Goal: Task Accomplishment & Management: Use online tool/utility

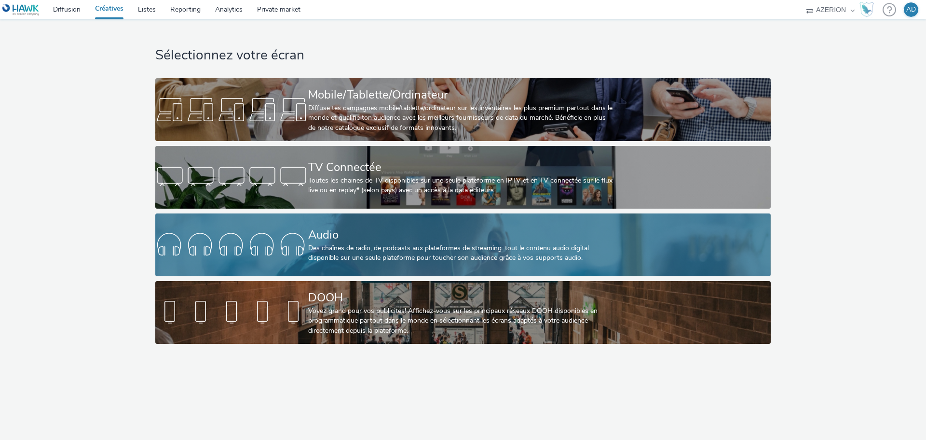
click at [413, 238] on div "Audio" at bounding box center [461, 234] width 306 height 17
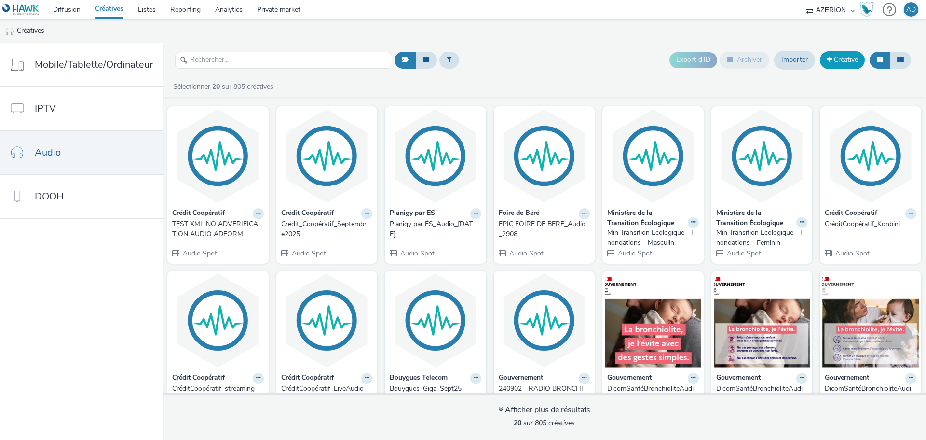
click at [843, 57] on link "Créative" at bounding box center [842, 59] width 45 height 17
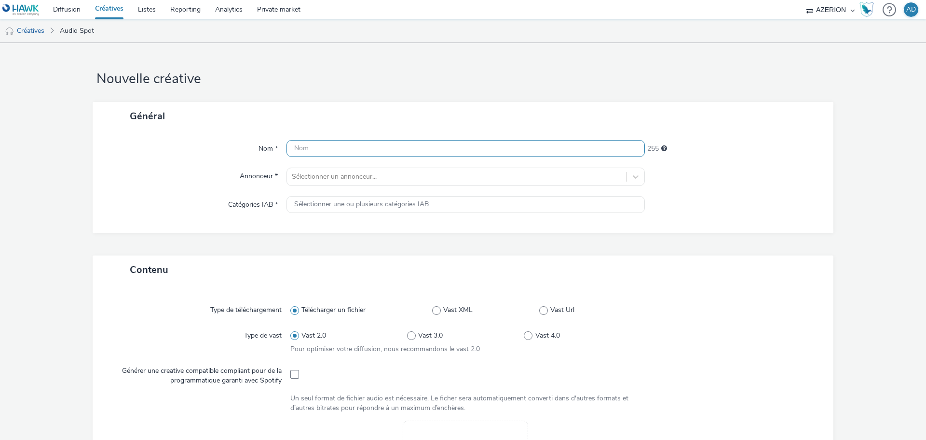
click at [308, 149] on input "text" at bounding box center [466, 148] width 358 height 17
paste input "Air France"
type input "Air France_Sept25"
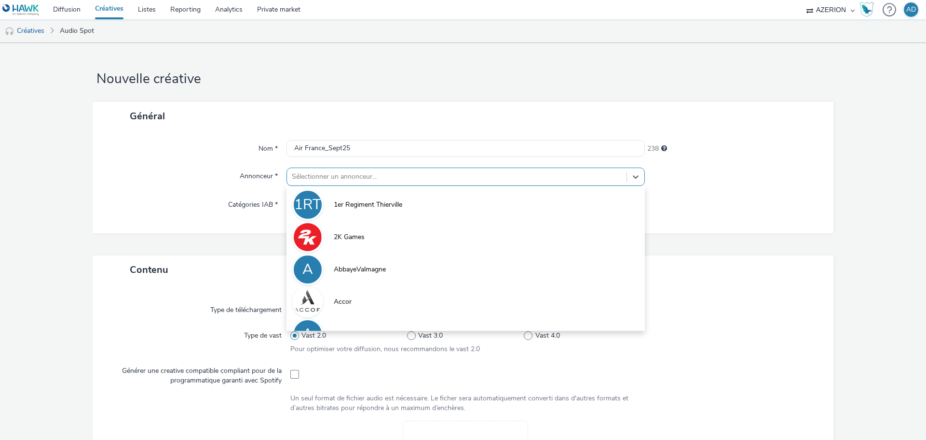
click at [384, 178] on div at bounding box center [457, 177] width 330 height 12
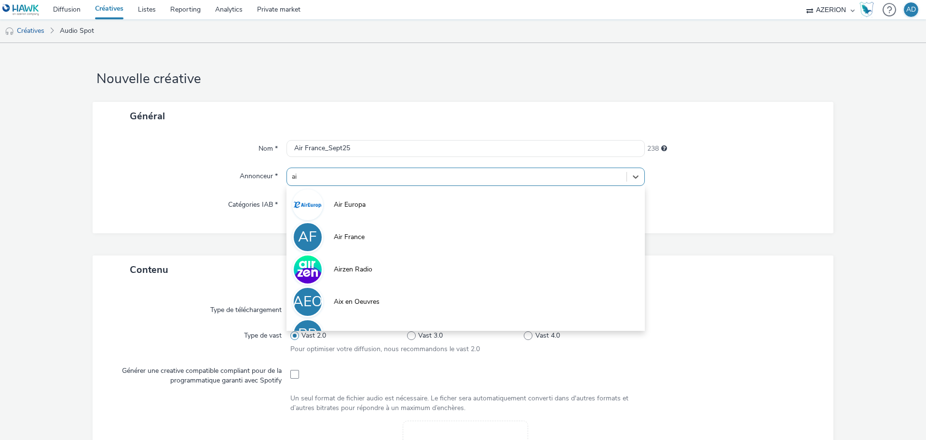
type input "air"
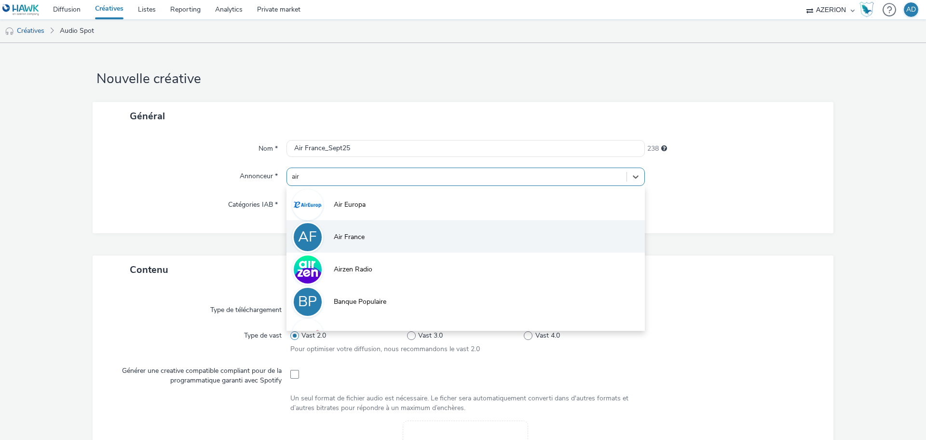
click at [352, 237] on span "Air France" at bounding box center [349, 237] width 31 height 10
type input "[URL][DOMAIN_NAME]"
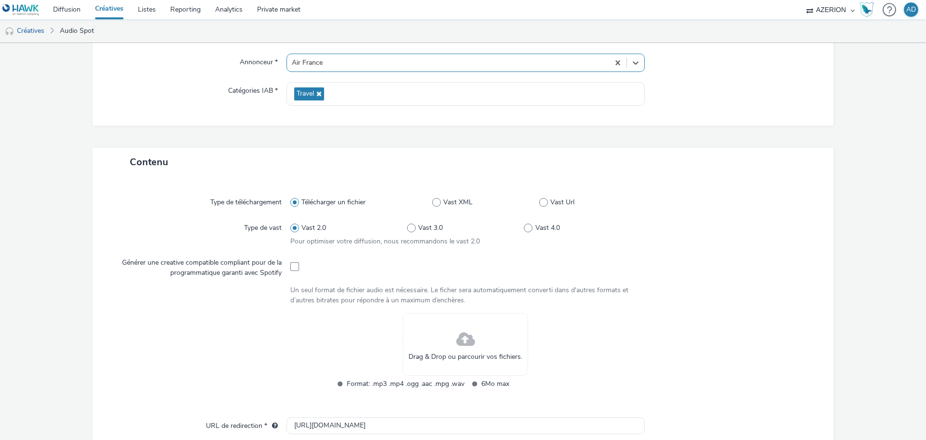
scroll to position [145, 0]
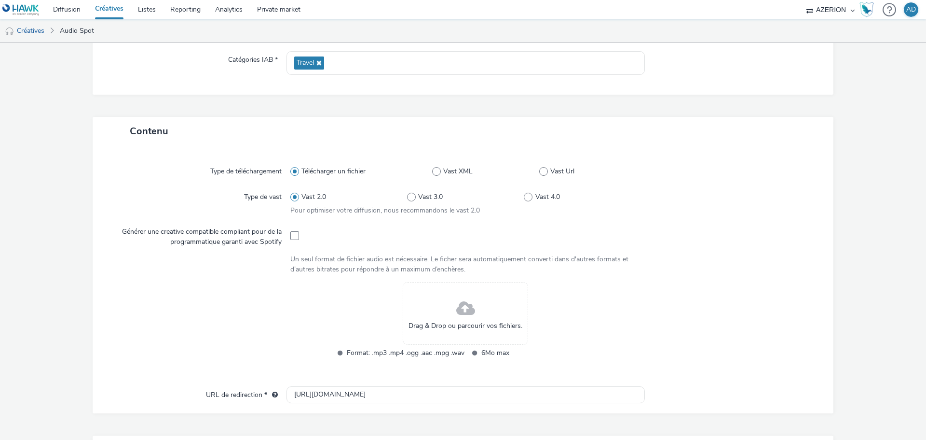
click at [171, 190] on div "Type de vast" at bounding box center [200, 202] width 180 height 28
click at [493, 316] on div "Drag & Drop ou parcourir vos fichiers." at bounding box center [465, 313] width 125 height 63
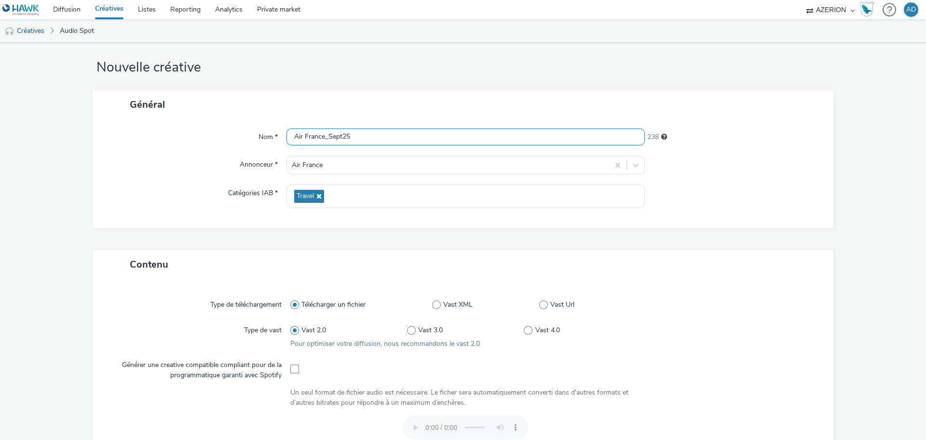
scroll to position [0, 0]
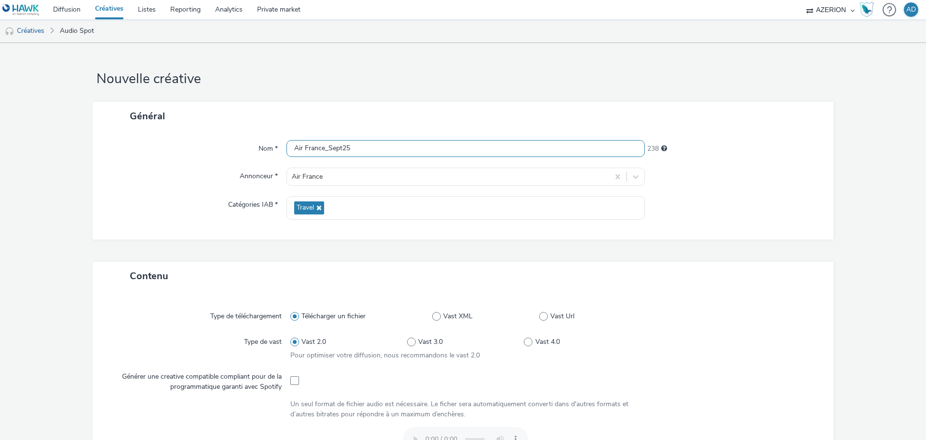
click at [357, 148] on input "Air France_Sept25" at bounding box center [466, 148] width 358 height 17
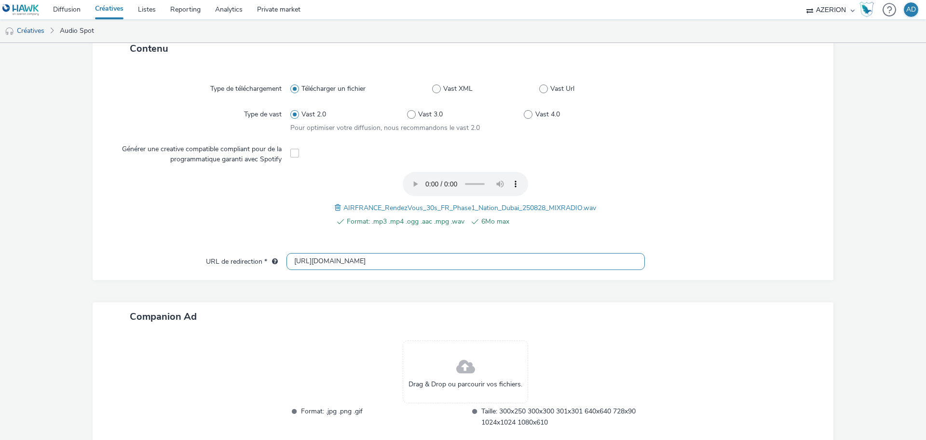
scroll to position [284, 0]
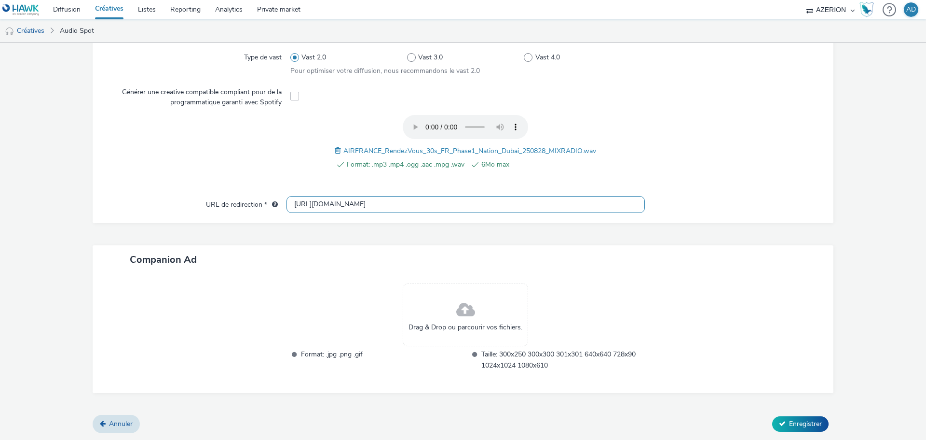
type input "Air France_Sept25_Dubai"
click at [304, 199] on input "[URL][DOMAIN_NAME]" at bounding box center [466, 204] width 358 height 17
type input "[URL][DOMAIN_NAME]"
click at [809, 424] on span "Enregistrer" at bounding box center [805, 423] width 33 height 9
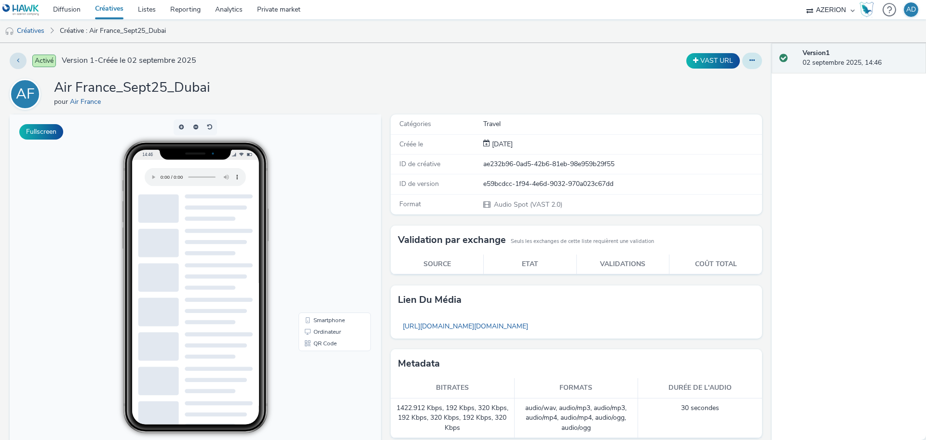
click at [750, 63] on icon at bounding box center [752, 60] width 5 height 7
click at [729, 100] on link "Dupliquer" at bounding box center [726, 99] width 72 height 19
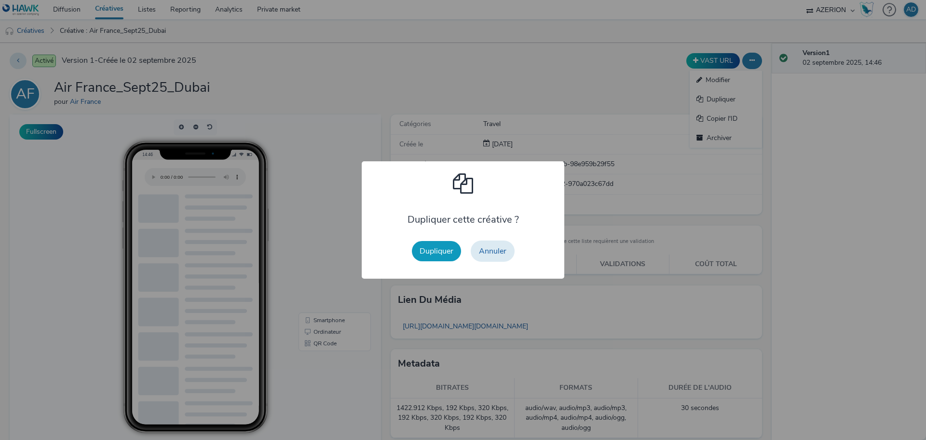
click at [443, 248] on button "Dupliquer" at bounding box center [436, 251] width 49 height 20
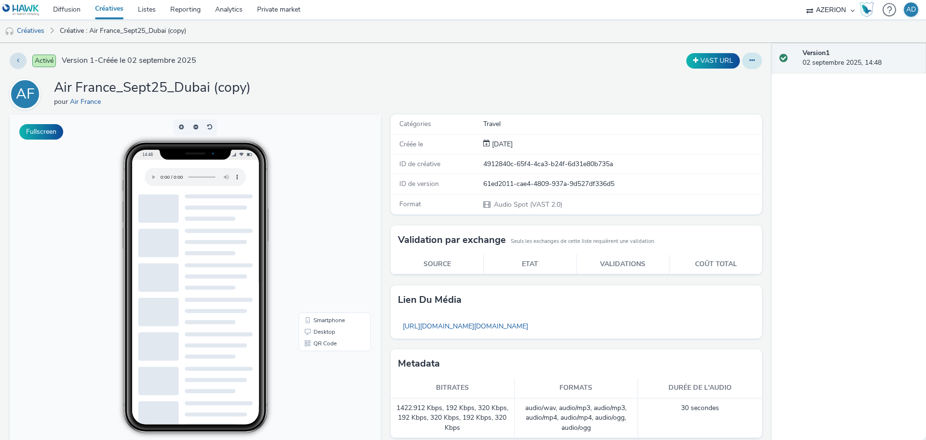
click at [750, 60] on icon at bounding box center [752, 60] width 5 height 7
click at [713, 78] on link "Modifier" at bounding box center [726, 79] width 72 height 19
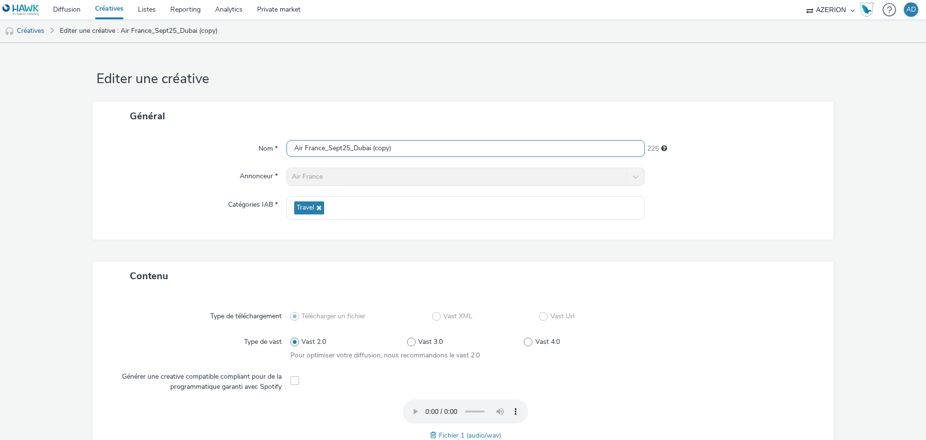
drag, startPoint x: 399, startPoint y: 149, endPoint x: 354, endPoint y: 140, distance: 45.6
click at [354, 140] on input "Air France_Sept25_Dubai (copy)" at bounding box center [466, 148] width 358 height 17
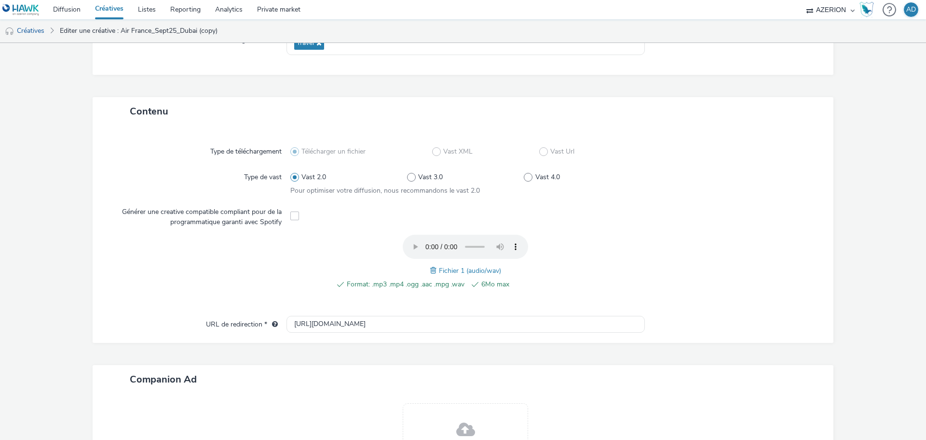
scroll to position [284, 0]
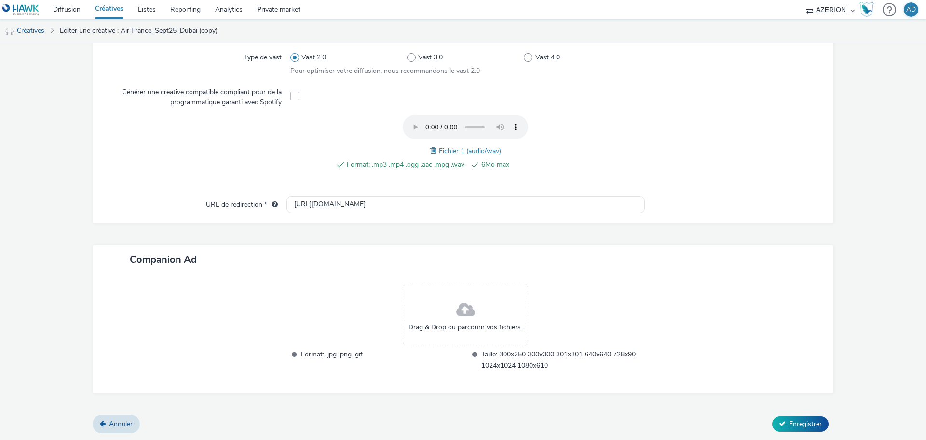
type input "Air France_Sept25_Montreal"
click at [430, 152] on span at bounding box center [434, 150] width 9 height 11
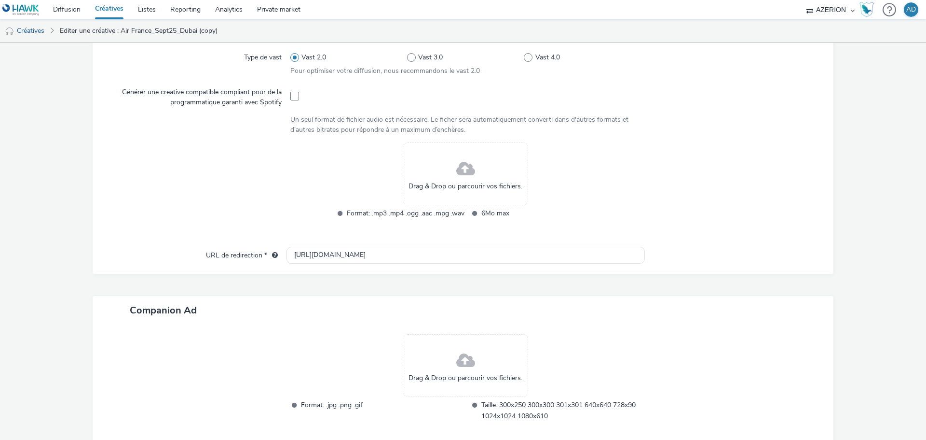
click at [460, 170] on span at bounding box center [465, 169] width 19 height 26
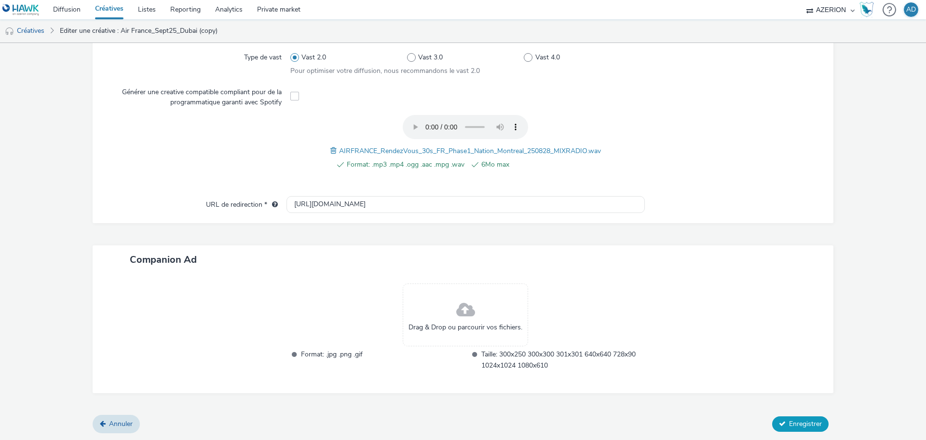
click at [791, 419] on span "Enregistrer" at bounding box center [805, 423] width 33 height 9
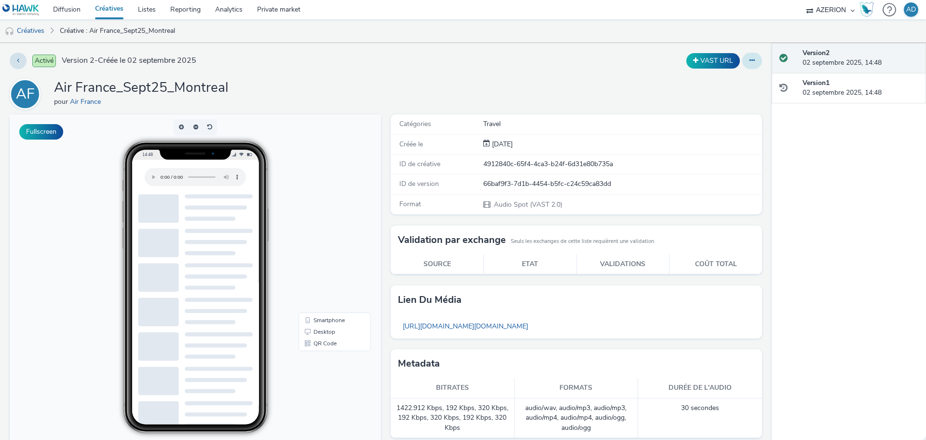
click at [744, 66] on button at bounding box center [753, 61] width 20 height 16
click at [724, 102] on link "Dupliquer" at bounding box center [726, 99] width 72 height 19
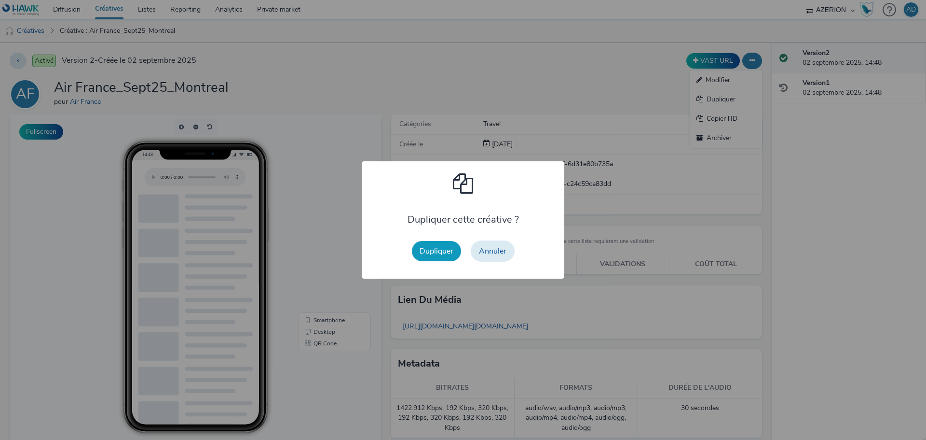
click at [437, 253] on button "Dupliquer" at bounding box center [436, 251] width 49 height 20
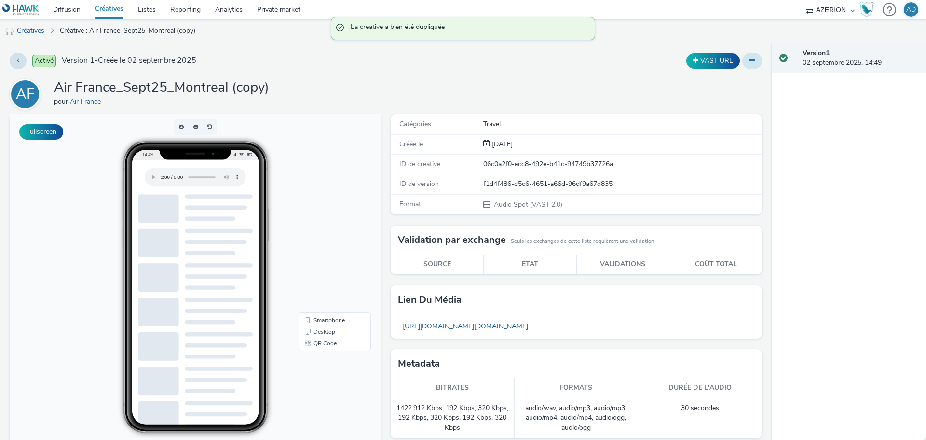
click at [750, 59] on icon at bounding box center [752, 60] width 5 height 7
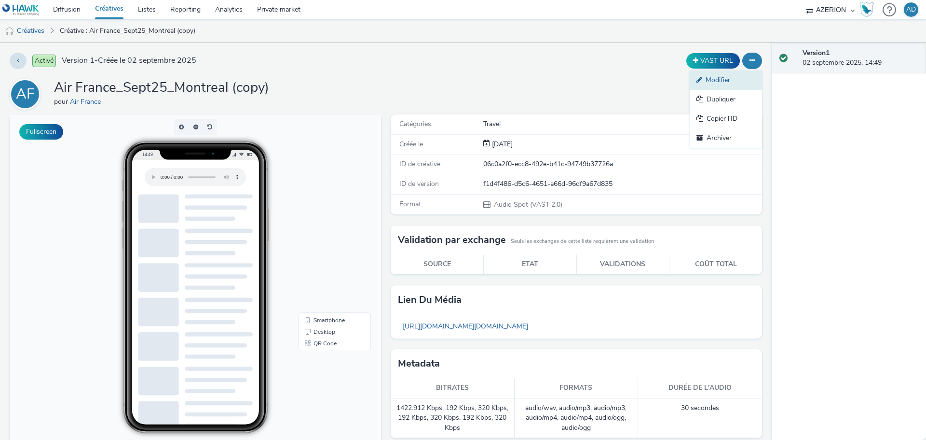
click at [724, 83] on link "Modifier" at bounding box center [726, 79] width 72 height 19
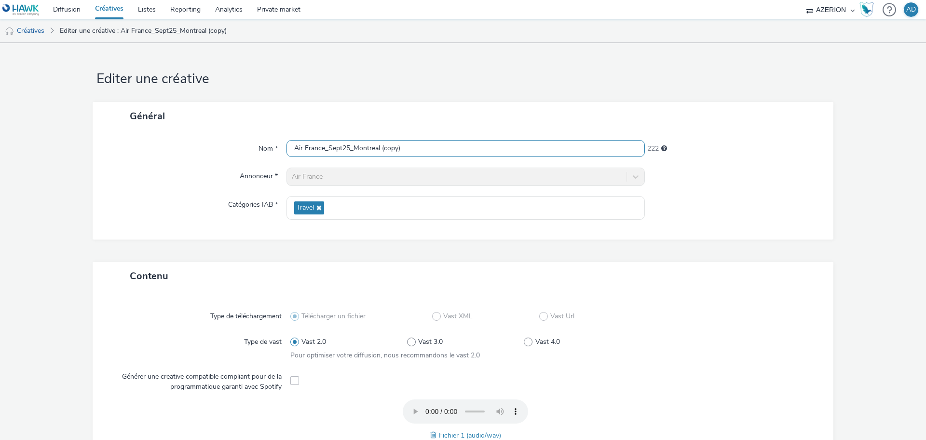
click at [408, 157] on input "Air France_Sept25_Montreal (copy)" at bounding box center [466, 148] width 358 height 17
drag, startPoint x: 412, startPoint y: 148, endPoint x: 352, endPoint y: 141, distance: 60.7
click at [351, 142] on input "Air France_Sept25_Montreal (copy)" at bounding box center [466, 148] width 358 height 17
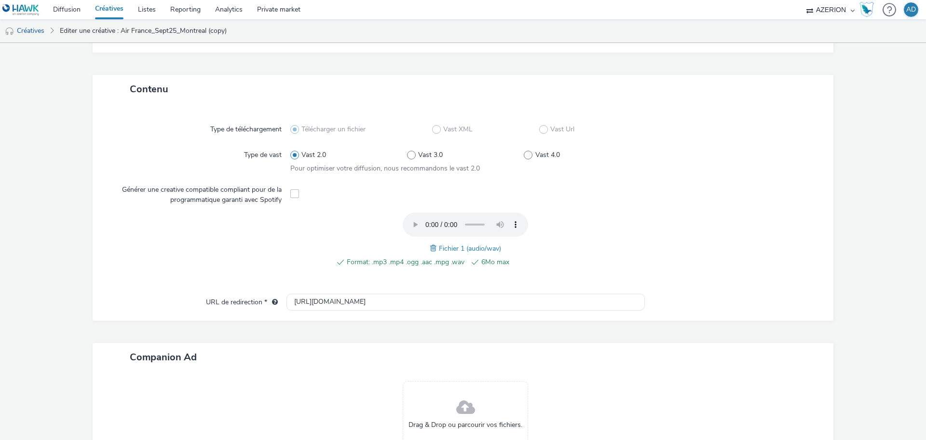
scroll to position [193, 0]
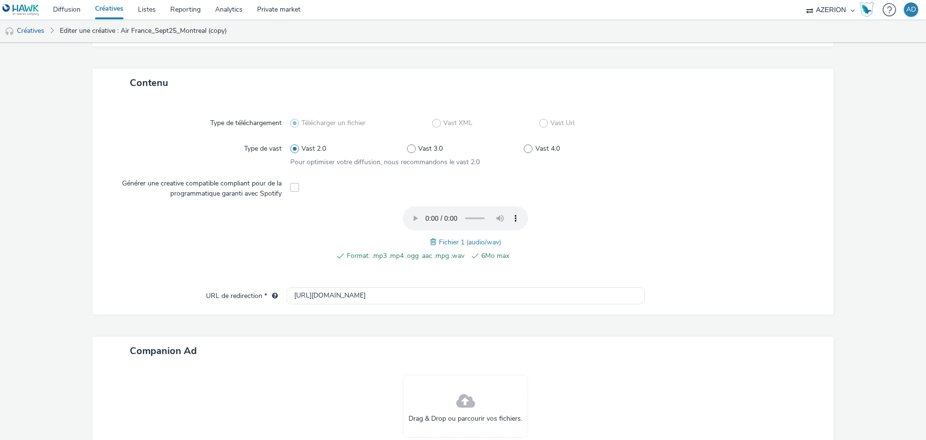
type input "Air France_Sept25_NY"
click at [431, 241] on span at bounding box center [434, 241] width 9 height 11
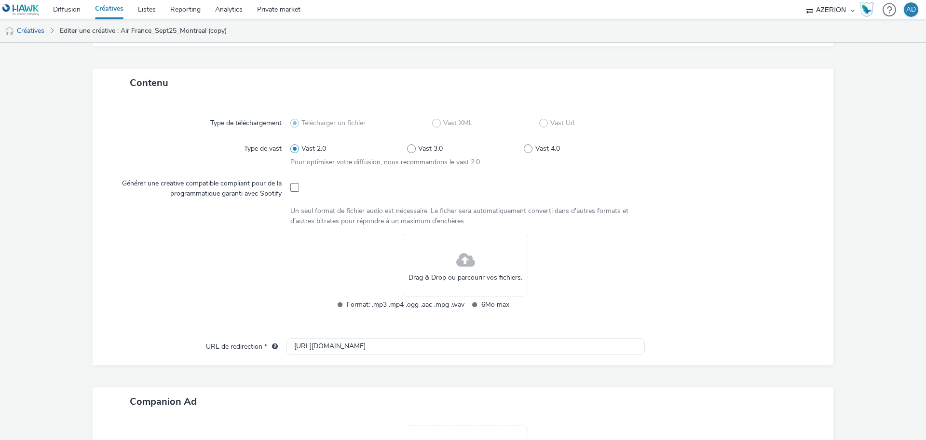
click at [438, 259] on div "Drag & Drop ou parcourir vos fichiers." at bounding box center [465, 265] width 125 height 63
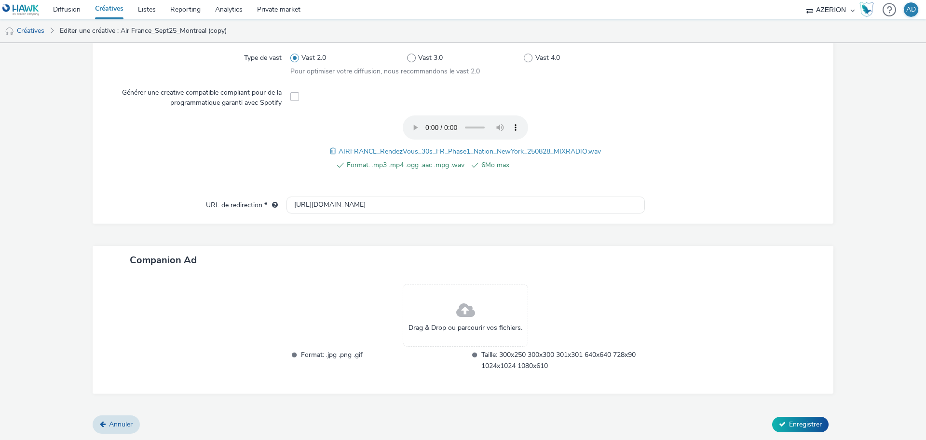
scroll to position [284, 0]
click at [789, 420] on span "Enregistrer" at bounding box center [805, 423] width 33 height 9
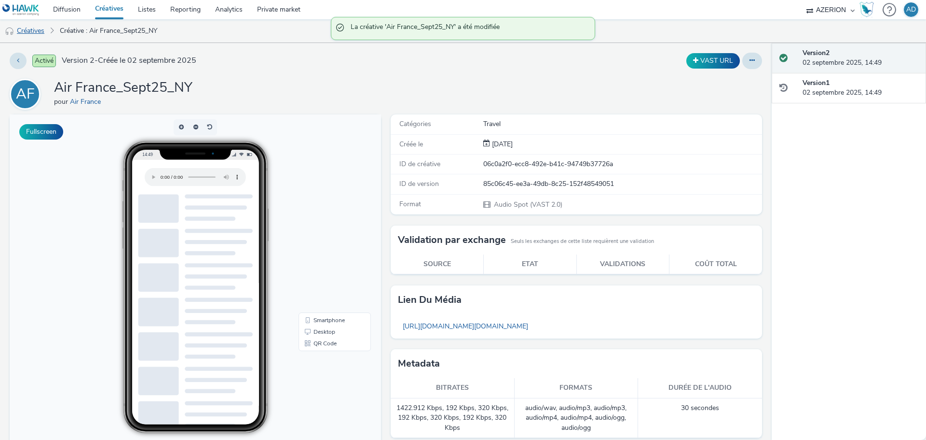
click at [41, 34] on link "Créatives" at bounding box center [24, 30] width 49 height 23
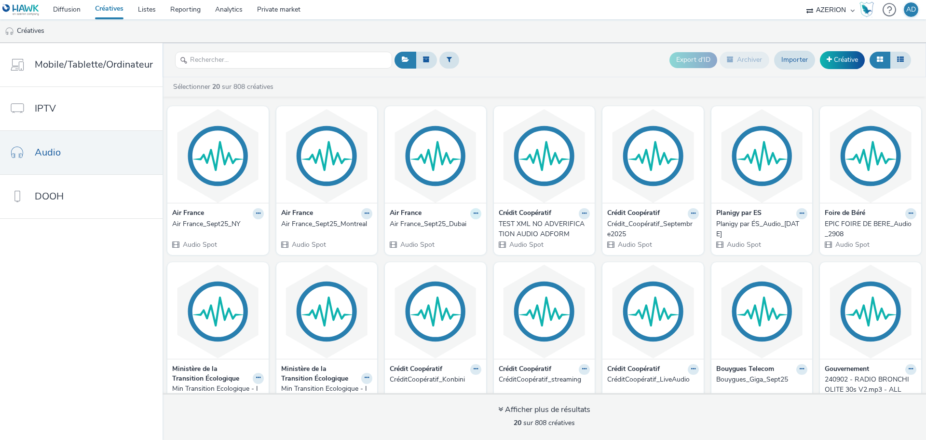
click at [474, 215] on icon at bounding box center [476, 213] width 4 height 6
click at [452, 251] on link "Dupliquer" at bounding box center [445, 249] width 72 height 19
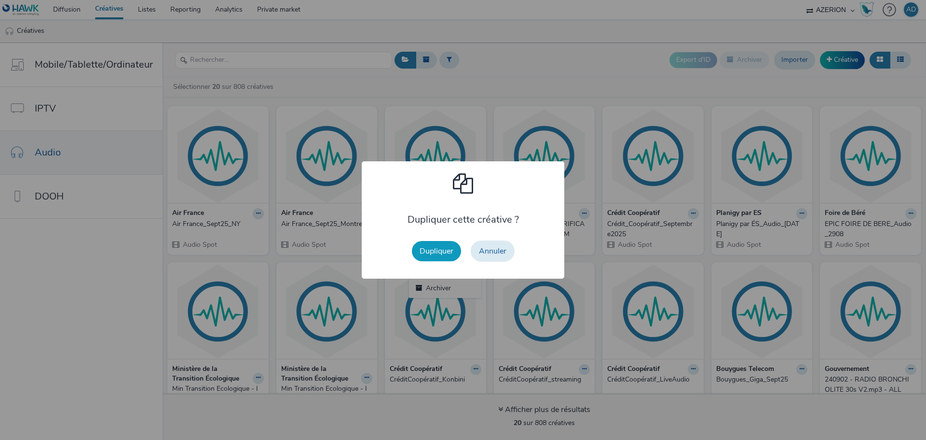
click at [446, 248] on button "Dupliquer" at bounding box center [436, 251] width 49 height 20
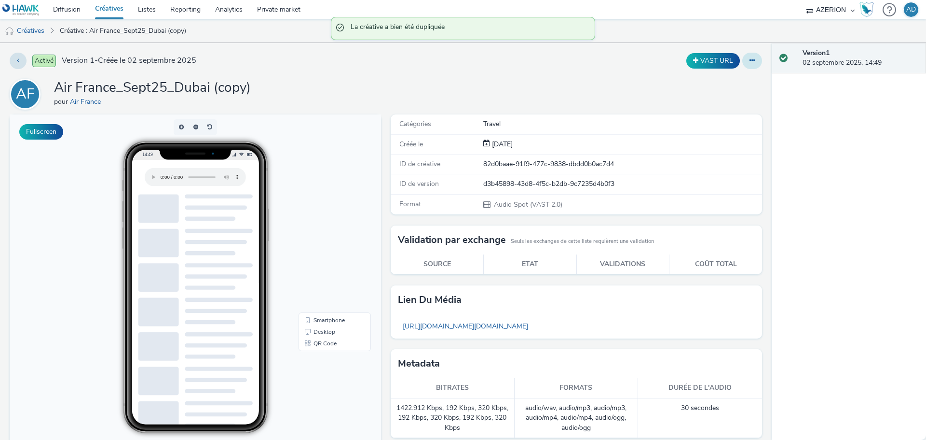
click at [750, 60] on icon at bounding box center [752, 60] width 5 height 7
click at [737, 78] on link "Modifier" at bounding box center [726, 79] width 72 height 19
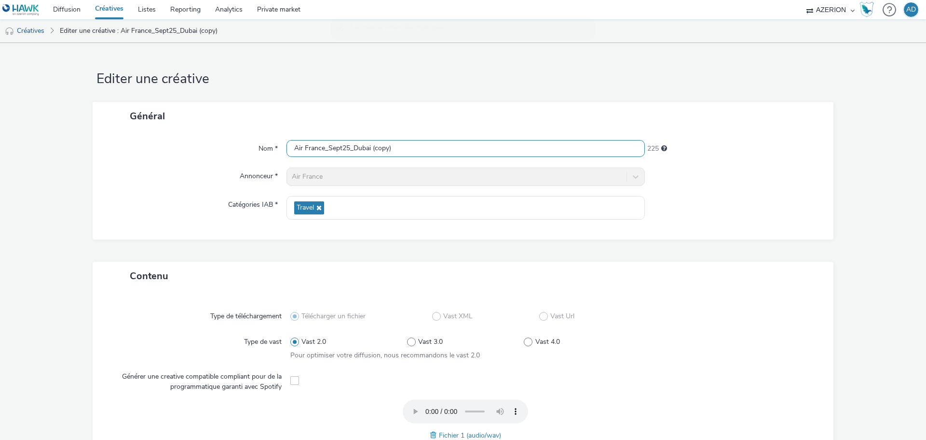
drag, startPoint x: 382, startPoint y: 149, endPoint x: 369, endPoint y: 149, distance: 12.5
click at [369, 149] on input "Air France_Sept25_Dubai (copy)" at bounding box center [466, 148] width 358 height 17
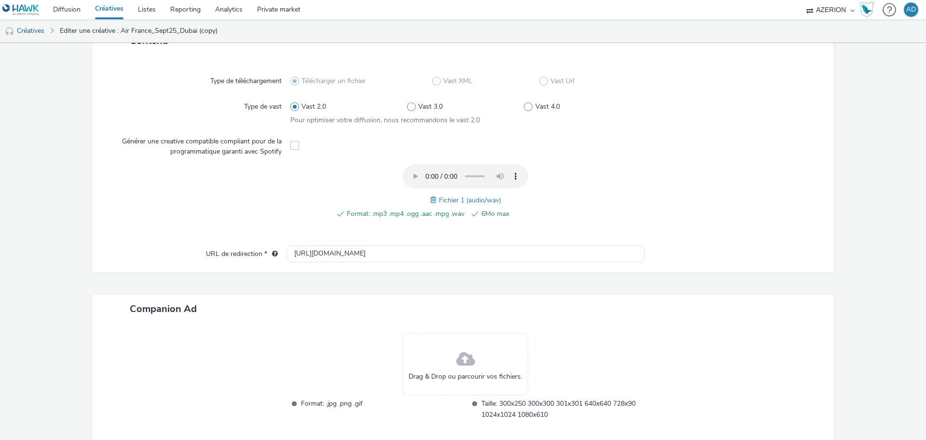
scroll to position [284, 0]
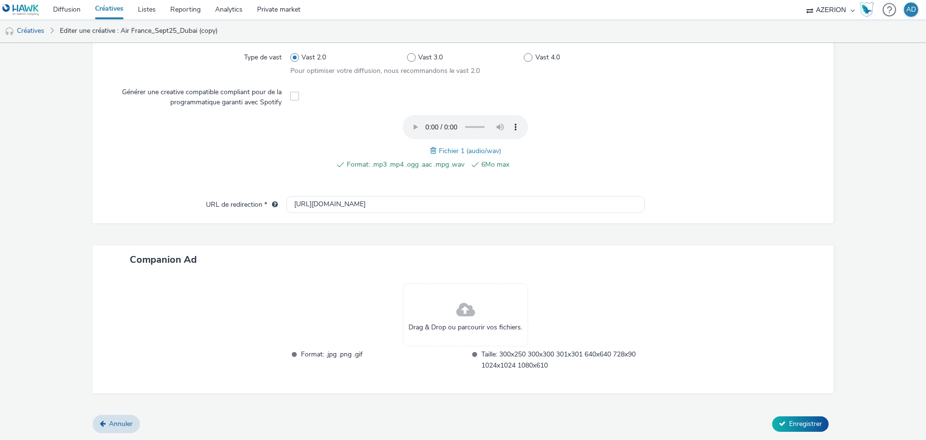
type input "Air France_Sept25_Dubai_spotify"
click at [160, 165] on div at bounding box center [200, 147] width 180 height 65
click at [456, 313] on span at bounding box center [465, 310] width 19 height 26
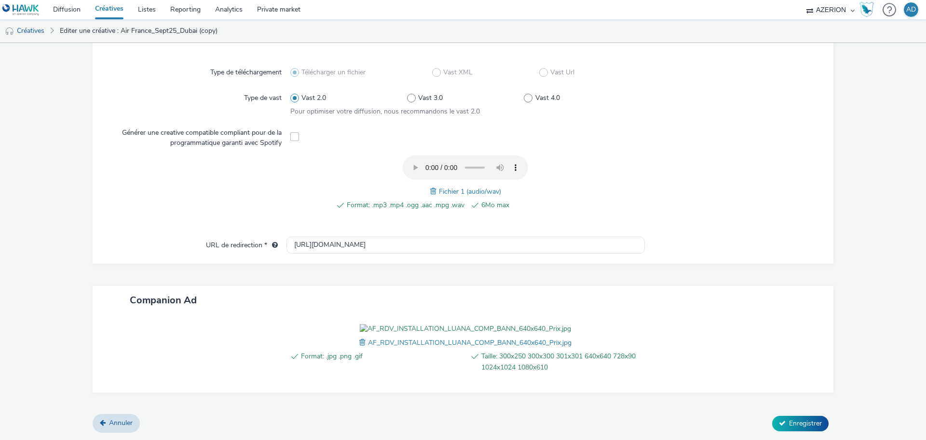
scroll to position [299, 0]
click at [359, 342] on span at bounding box center [363, 342] width 9 height 11
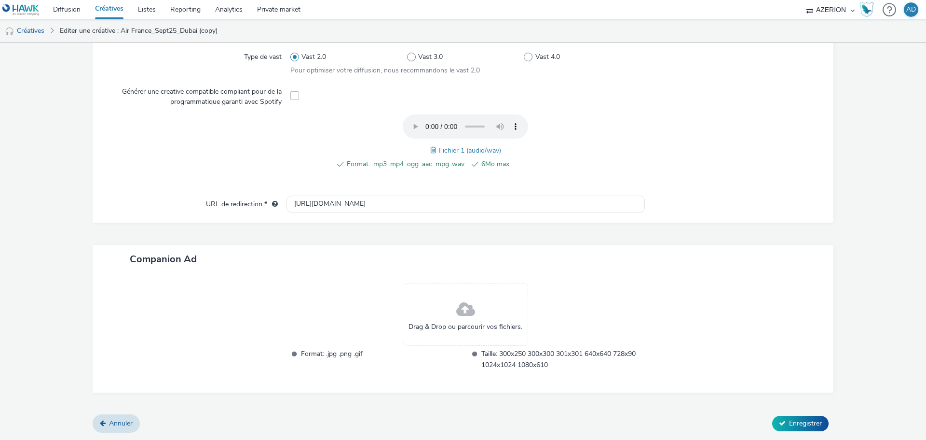
scroll to position [284, 0]
click at [129, 423] on span "Annuler" at bounding box center [121, 423] width 24 height 9
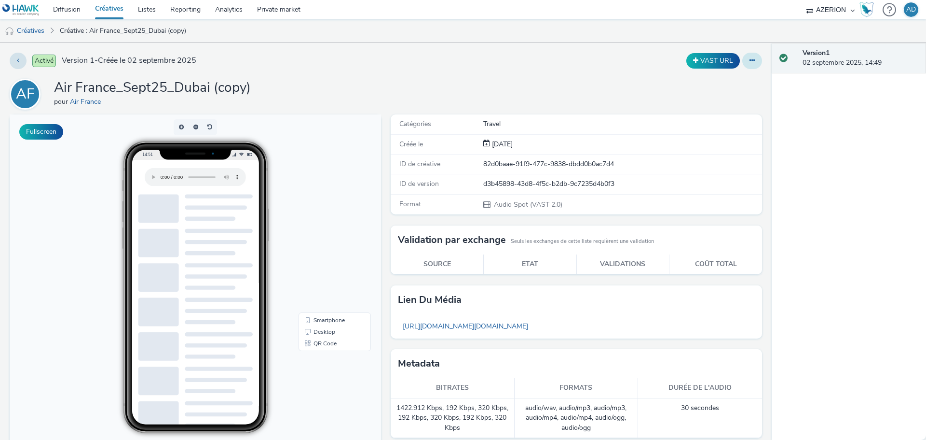
click at [750, 61] on button at bounding box center [753, 61] width 20 height 16
click at [716, 77] on link "Modifier" at bounding box center [726, 79] width 72 height 19
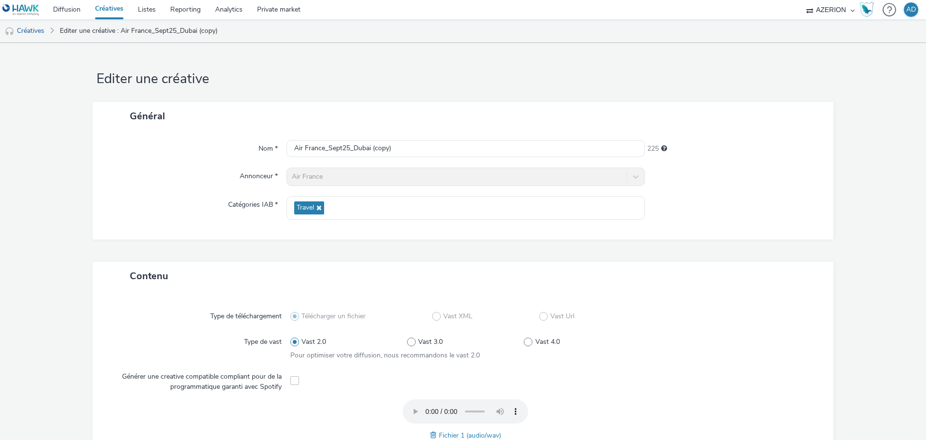
click at [430, 433] on span at bounding box center [434, 434] width 9 height 11
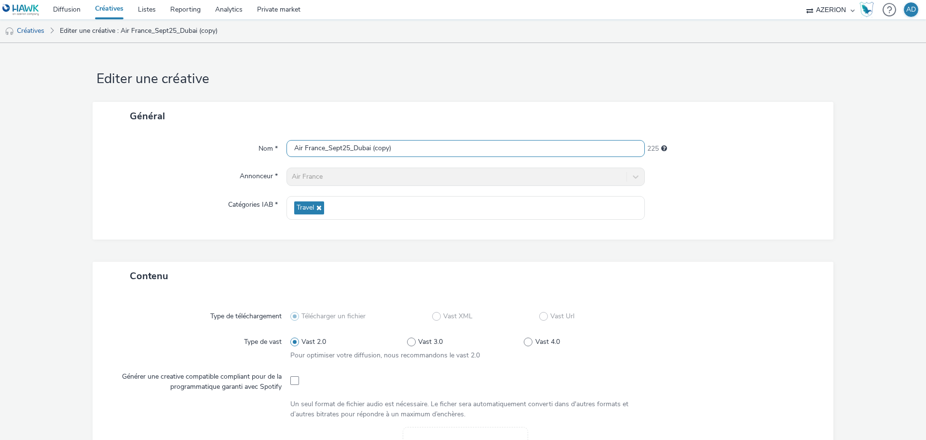
drag, startPoint x: 392, startPoint y: 142, endPoint x: 354, endPoint y: 147, distance: 39.0
click at [354, 147] on input "Air France_Sept25_Dubai (copy)" at bounding box center [466, 148] width 358 height 17
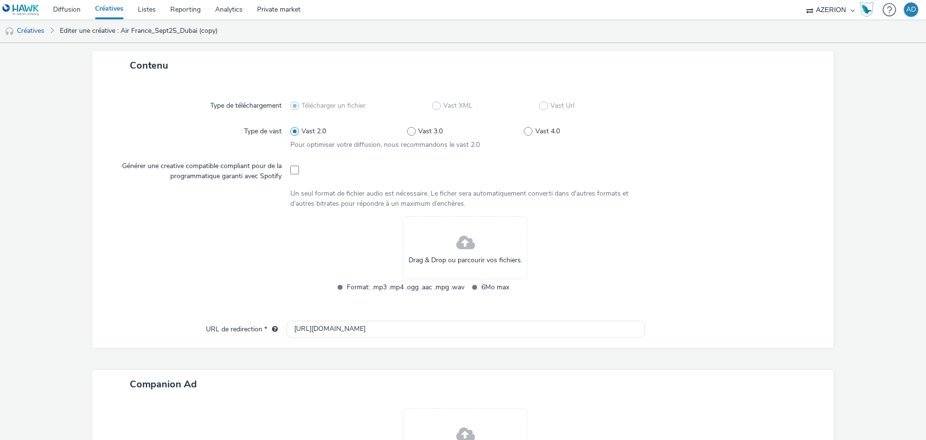
scroll to position [241, 0]
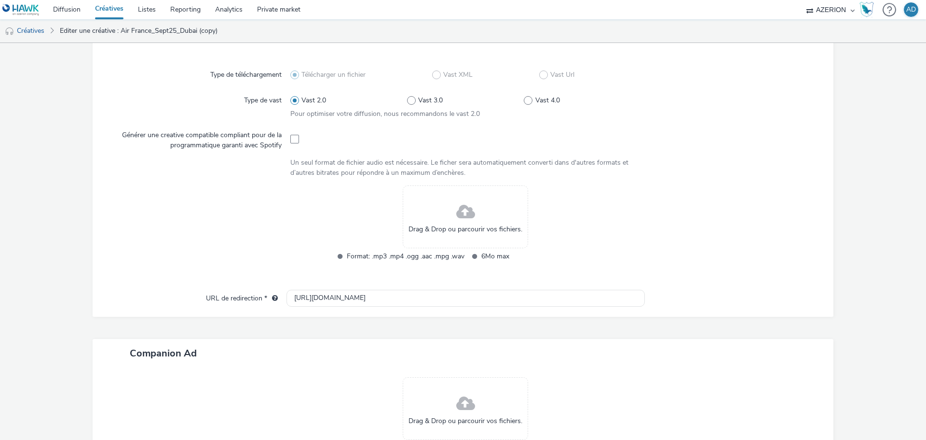
type input "Air France_Sept25_Montreal_spotify"
click at [458, 228] on span "Drag & Drop ou parcourir vos fichiers." at bounding box center [466, 229] width 114 height 10
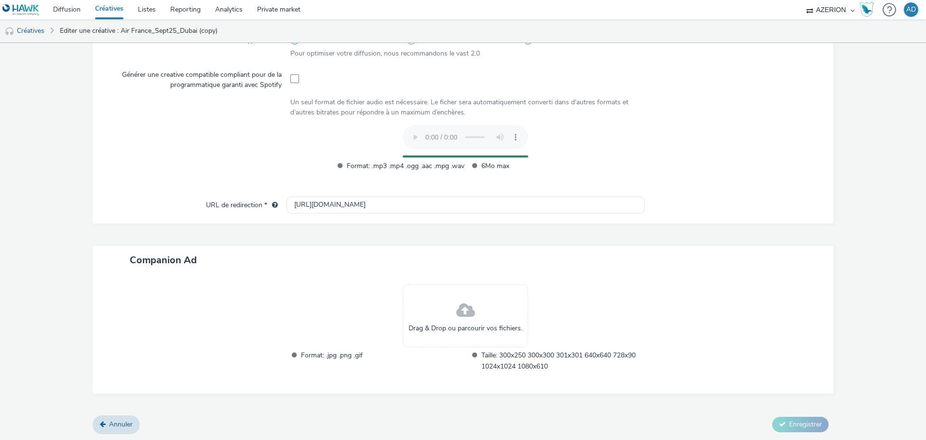
scroll to position [302, 0]
click at [483, 309] on div "Drag & Drop ou parcourir vos fichiers." at bounding box center [465, 315] width 125 height 63
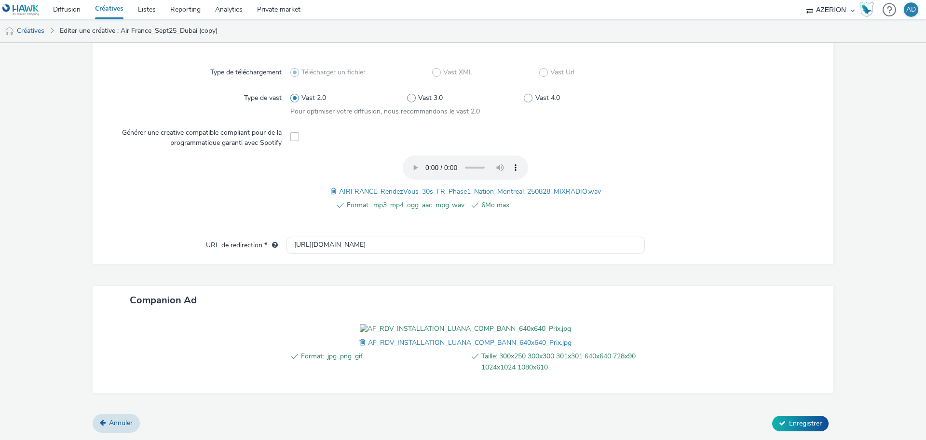
scroll to position [299, 0]
click at [789, 423] on span "Enregistrer" at bounding box center [805, 422] width 33 height 9
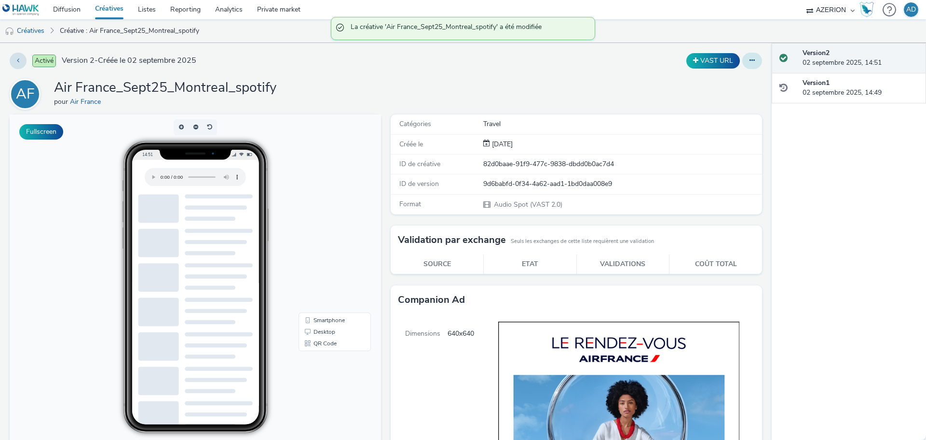
click at [752, 60] on button at bounding box center [753, 61] width 20 height 16
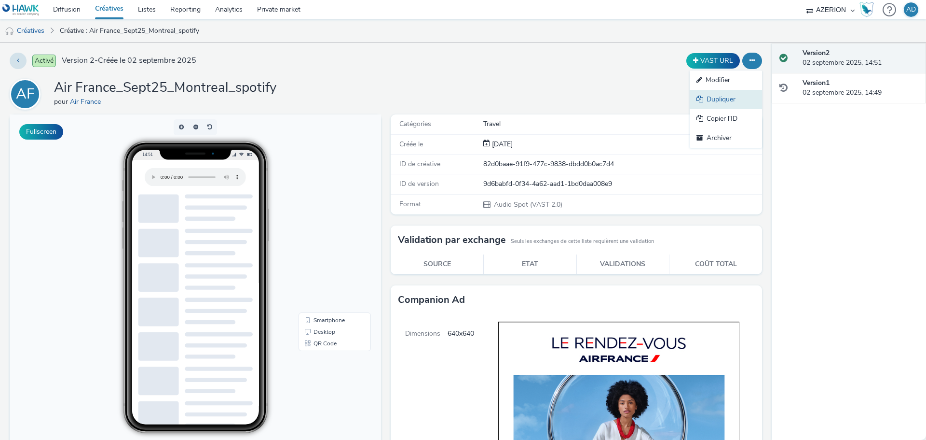
click at [728, 93] on link "Dupliquer" at bounding box center [726, 99] width 72 height 19
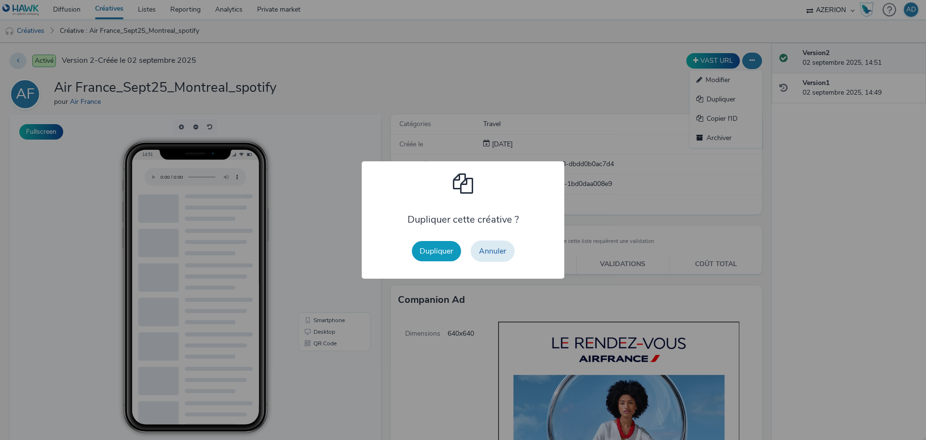
click at [444, 252] on button "Dupliquer" at bounding box center [436, 251] width 49 height 20
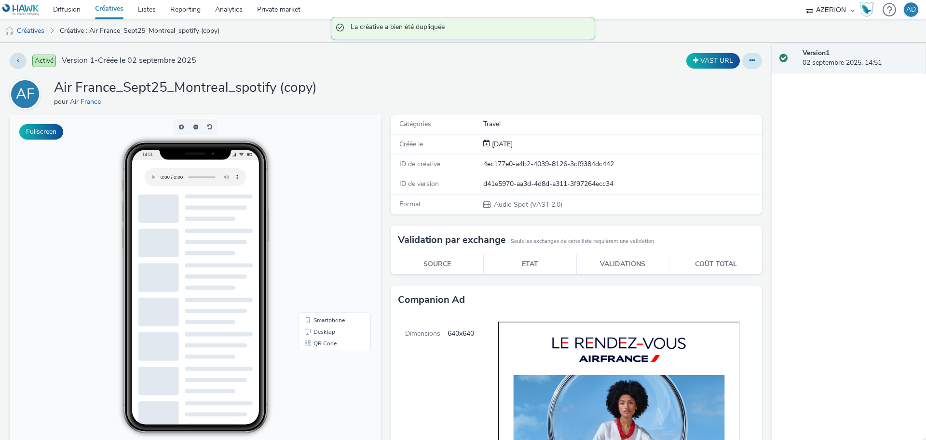
click at [750, 61] on icon at bounding box center [752, 60] width 5 height 7
click at [717, 78] on link "Modifier" at bounding box center [726, 79] width 72 height 19
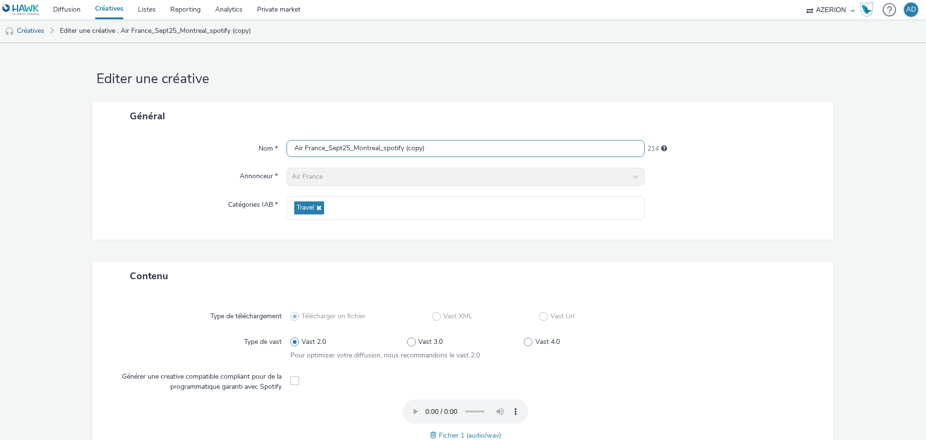
drag, startPoint x: 429, startPoint y: 148, endPoint x: 383, endPoint y: 148, distance: 46.3
click at [383, 148] on input "Air France_Sept25_Montreal_spotify (copy)" at bounding box center [466, 148] width 358 height 17
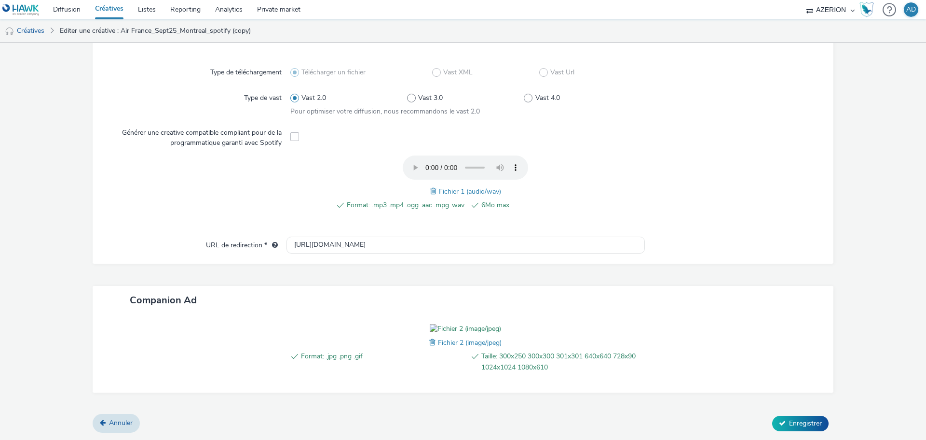
scroll to position [299, 0]
type input "Air France_Sept25_Montreal_deezer"
click at [429, 341] on span at bounding box center [433, 342] width 9 height 11
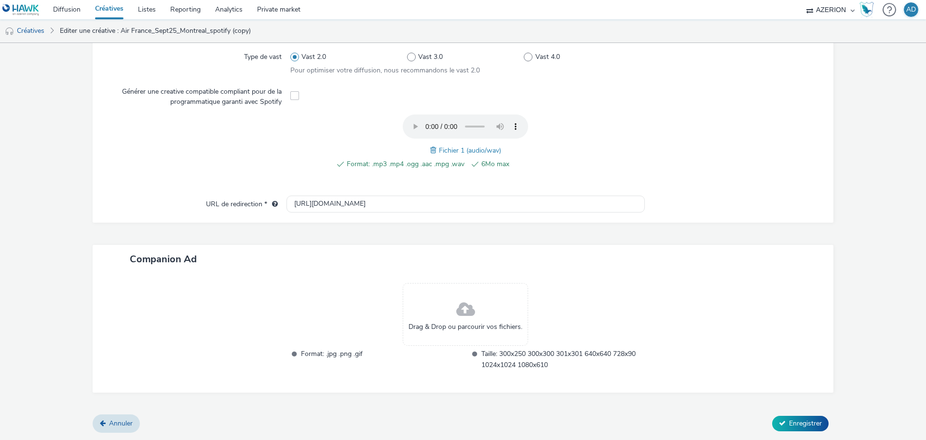
scroll to position [284, 0]
click at [438, 305] on div "Drag & Drop ou parcourir vos fichiers." at bounding box center [465, 314] width 125 height 63
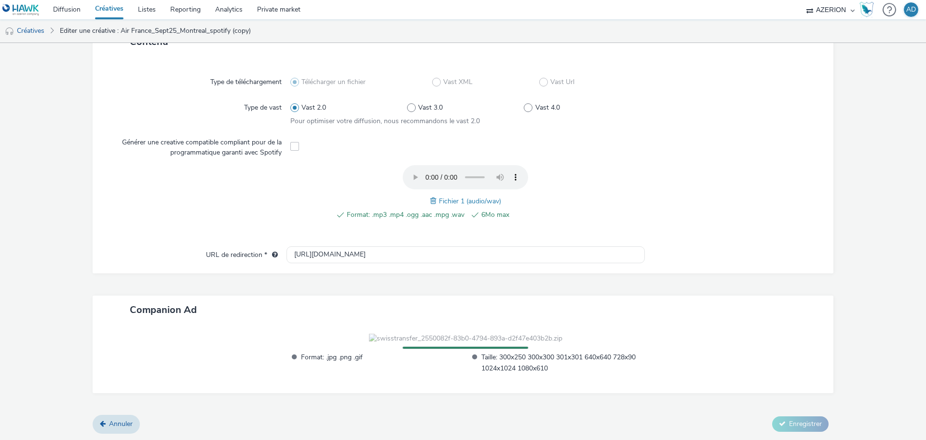
scroll to position [243, 0]
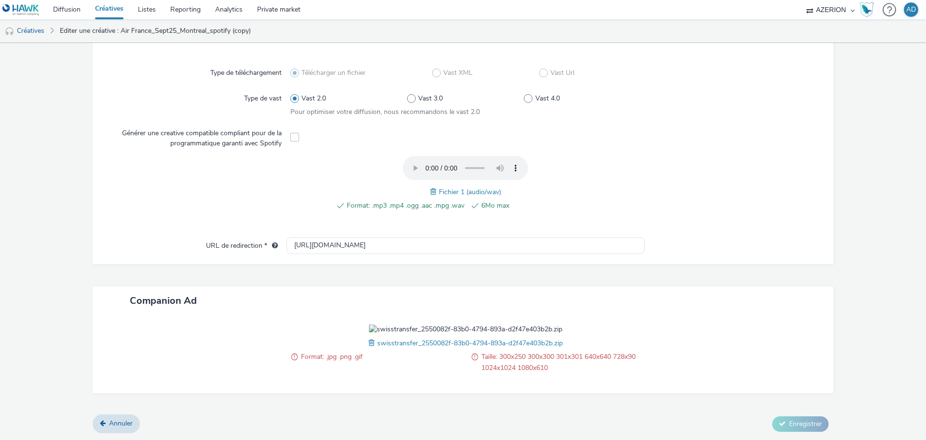
click at [369, 342] on span at bounding box center [373, 342] width 9 height 11
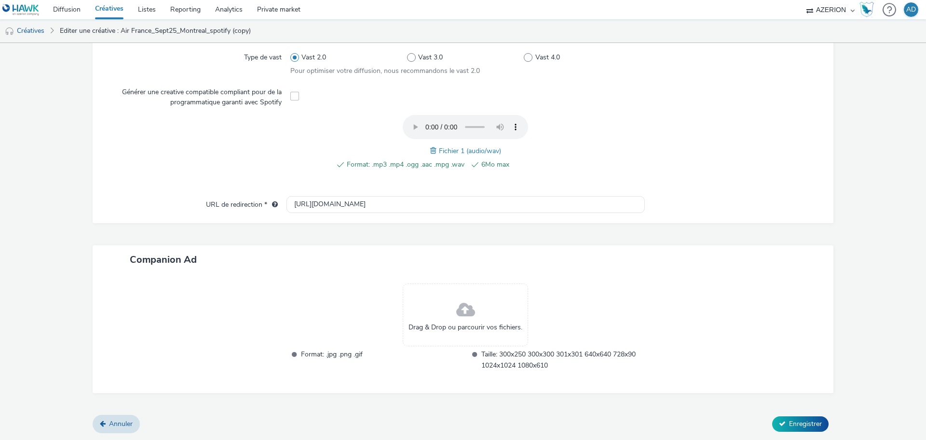
click at [791, 176] on div at bounding box center [729, 147] width 176 height 65
click at [464, 308] on span at bounding box center [465, 310] width 19 height 26
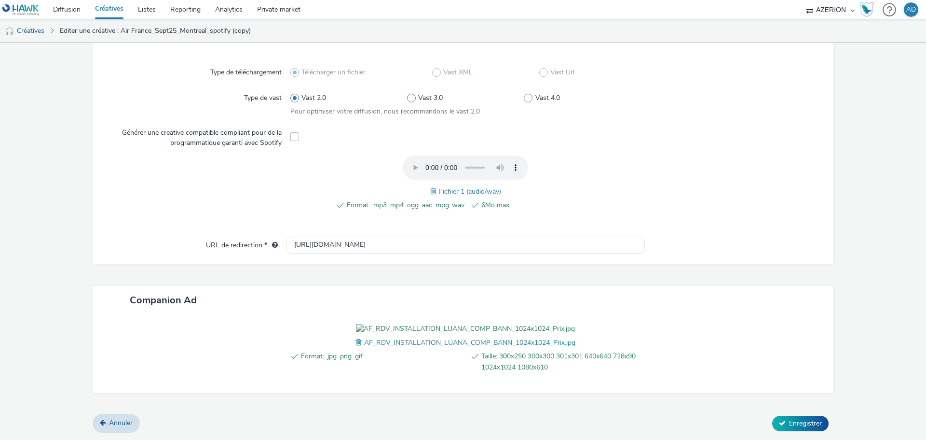
scroll to position [299, 0]
click at [806, 422] on span "Enregistrer" at bounding box center [805, 422] width 33 height 9
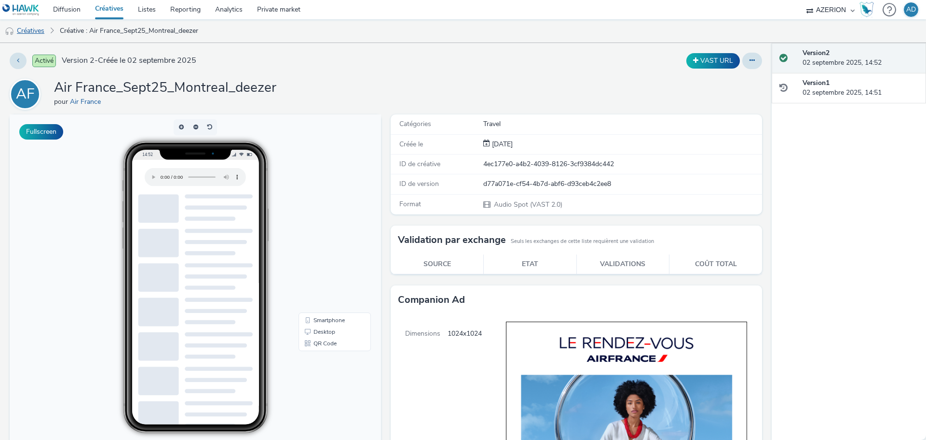
click at [38, 31] on link "Créatives" at bounding box center [24, 30] width 49 height 23
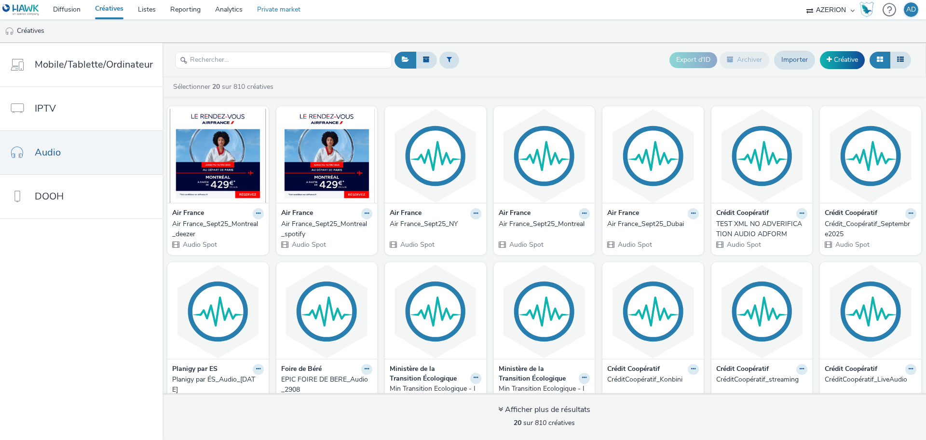
click at [268, 9] on link "Private market" at bounding box center [279, 9] width 58 height 19
